Goal: Navigation & Orientation: Find specific page/section

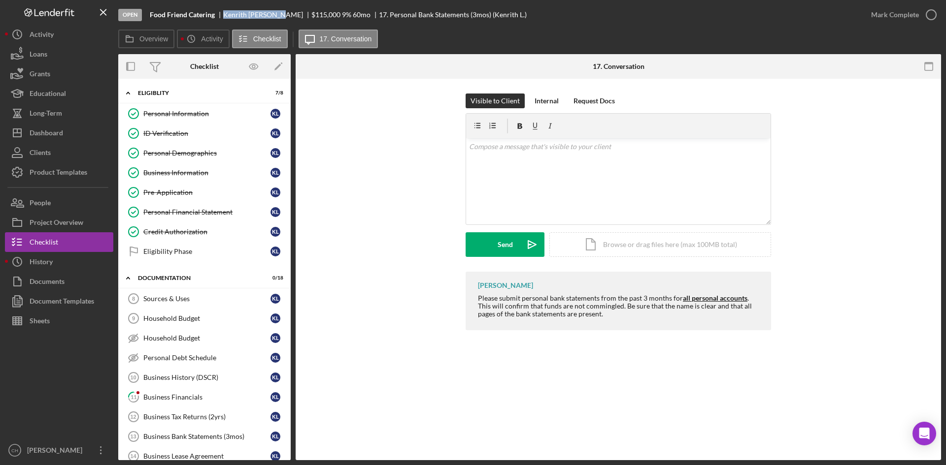
scroll to position [49, 0]
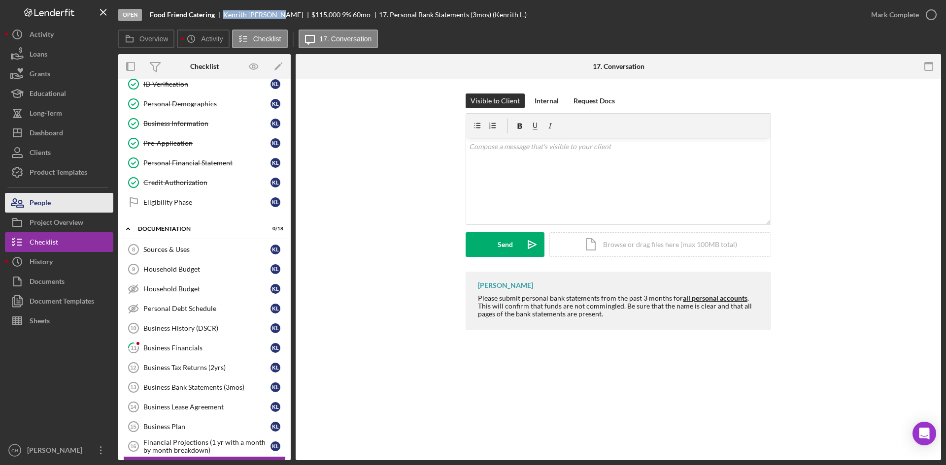
click at [62, 198] on button "People" at bounding box center [59, 203] width 108 height 20
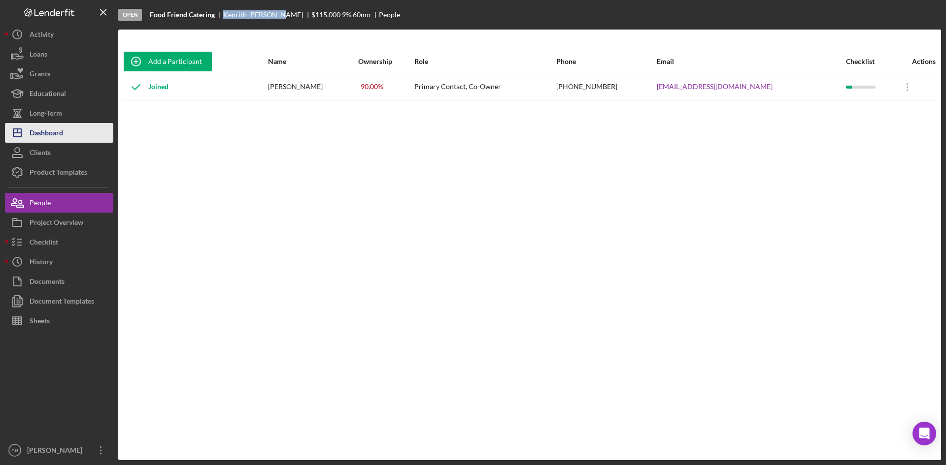
click at [68, 132] on button "Icon/Dashboard Dashboard" at bounding box center [59, 133] width 108 height 20
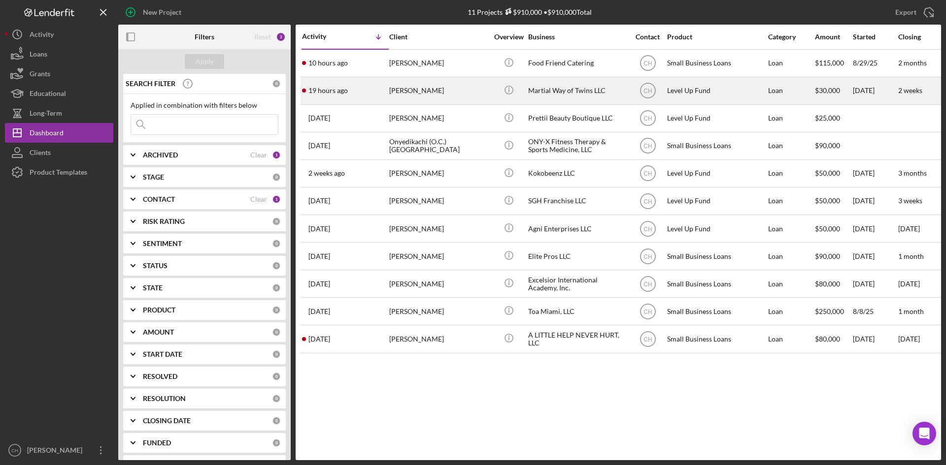
click at [351, 86] on div "19 hours ago [PERSON_NAME]" at bounding box center [345, 91] width 86 height 26
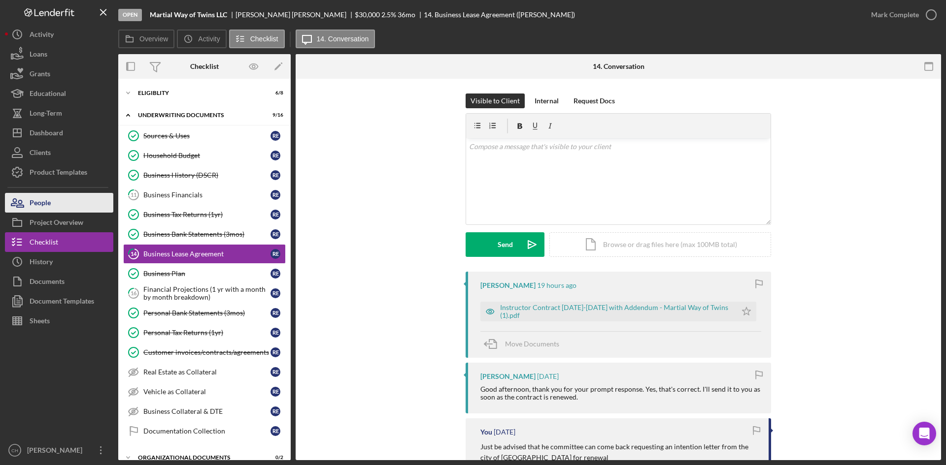
click at [60, 205] on button "People" at bounding box center [59, 203] width 108 height 20
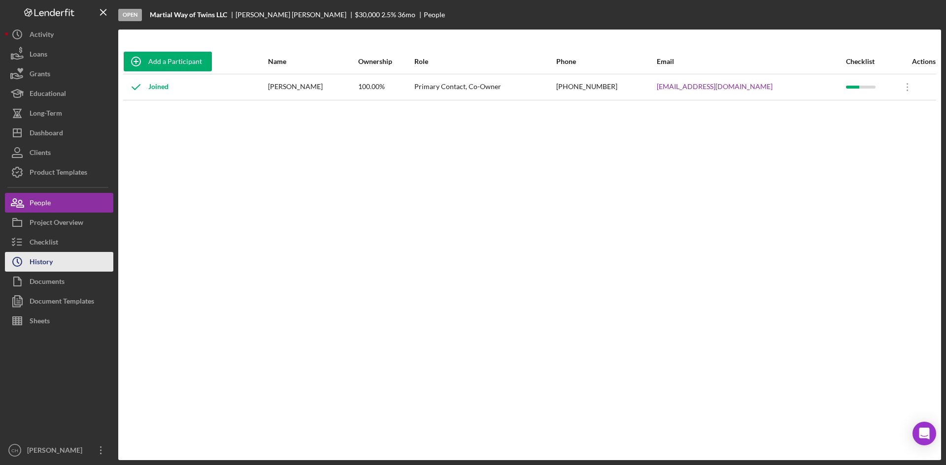
click at [74, 260] on button "Icon/History History" at bounding box center [59, 262] width 108 height 20
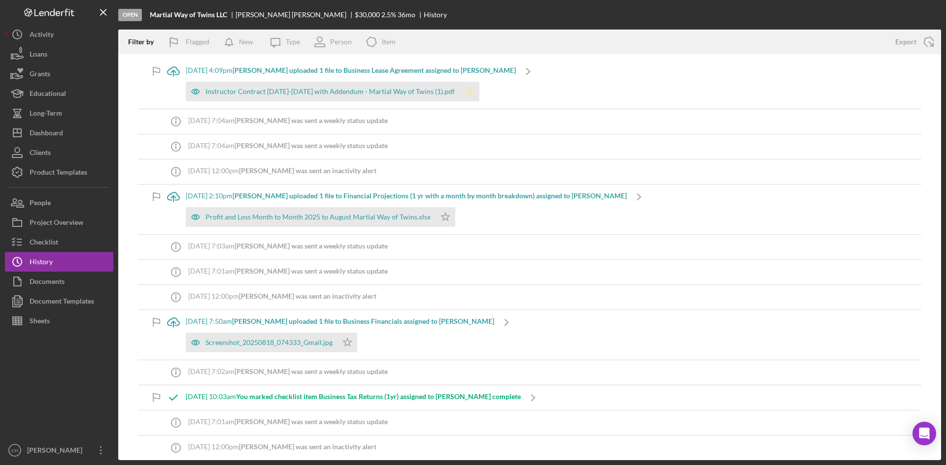
click at [460, 88] on icon "Icon/Star" at bounding box center [470, 92] width 20 height 20
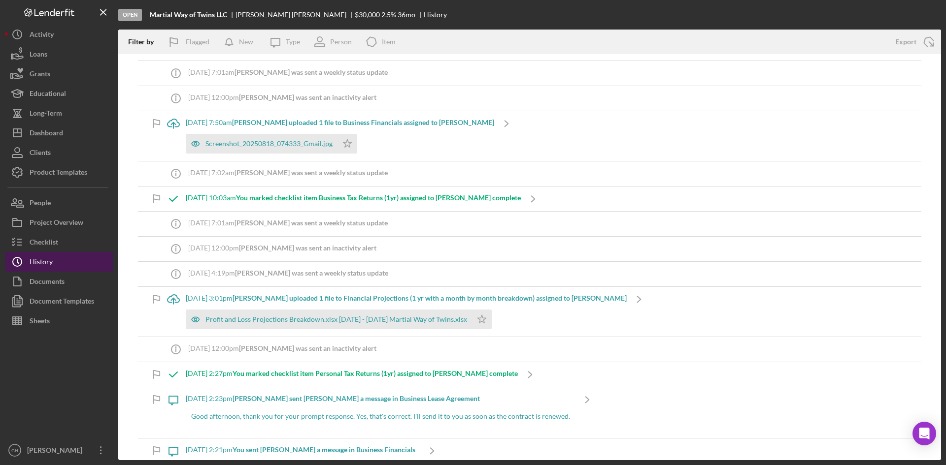
scroll to position [99, 0]
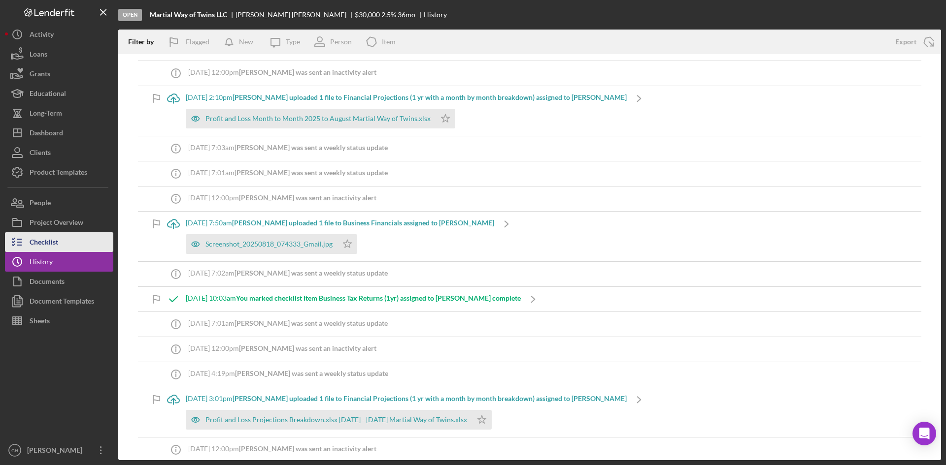
drag, startPoint x: 53, startPoint y: 237, endPoint x: 104, endPoint y: 247, distance: 52.2
click at [53, 237] on div "Checklist" at bounding box center [44, 243] width 29 height 22
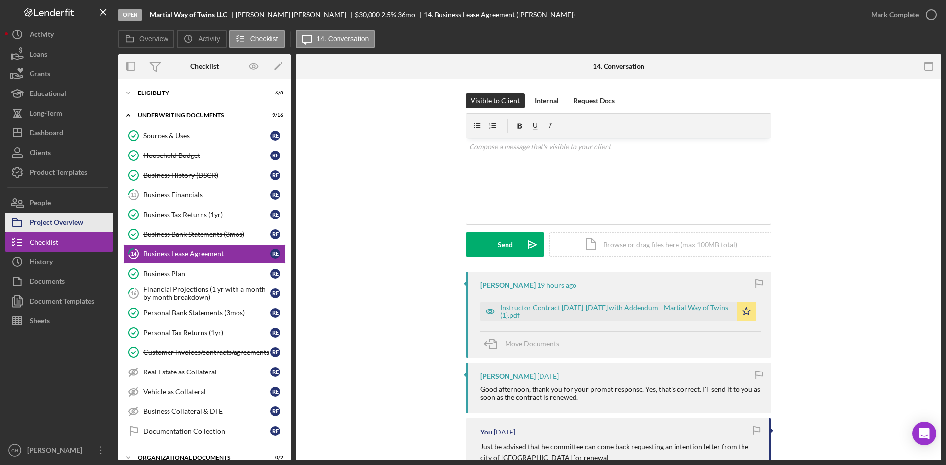
click at [56, 214] on div "Project Overview" at bounding box center [57, 224] width 54 height 22
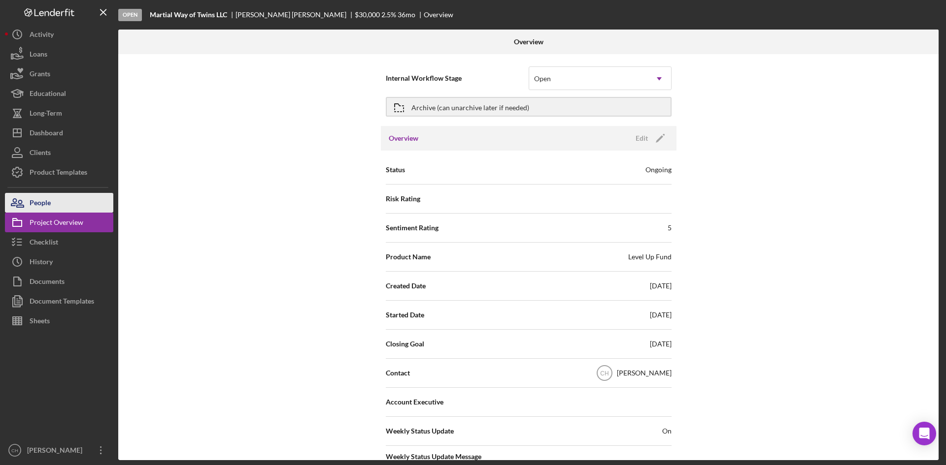
click at [56, 207] on button "People" at bounding box center [59, 203] width 108 height 20
